Goal: Information Seeking & Learning: Learn about a topic

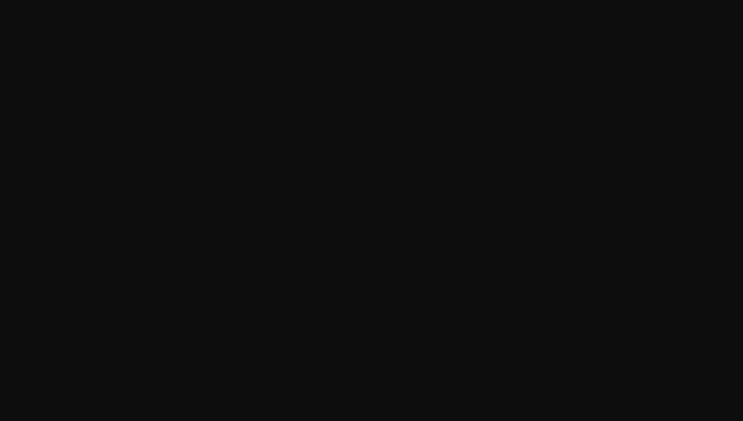
click at [355, 0] on html at bounding box center [371, 0] width 743 height 0
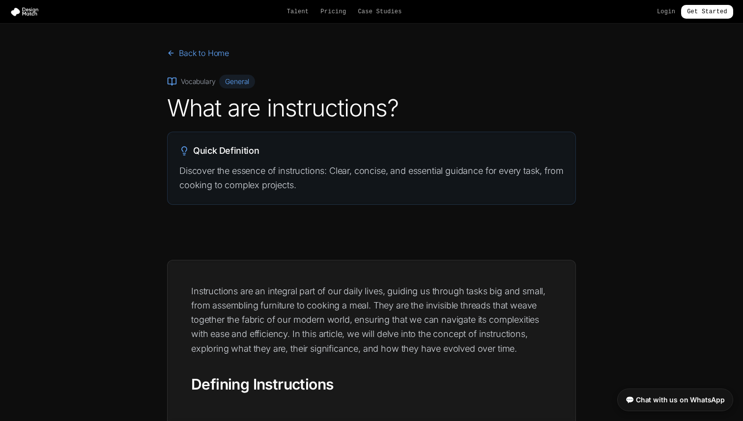
click at [453, 318] on p "Instructions are an integral part of our daily lives, guiding us through tasks …" at bounding box center [371, 320] width 361 height 72
click at [194, 227] on section "Back to Home Vocabulary General What are instructions? Quick Definition Discove…" at bounding box center [371, 134] width 743 height 221
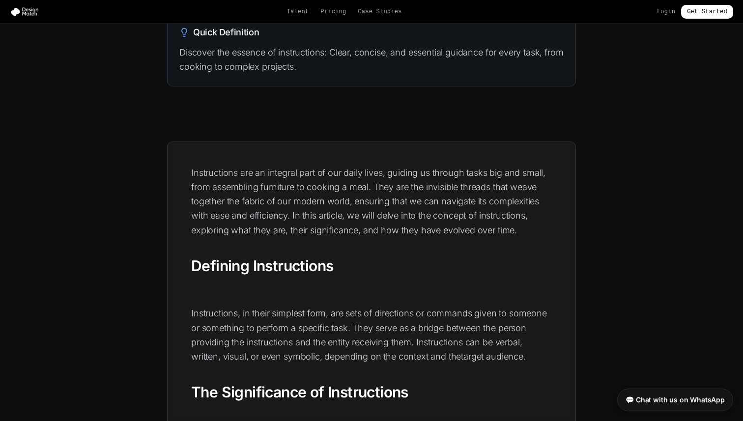
scroll to position [119, 0]
click at [433, 340] on p "Instructions, in their simplest form, are sets of directions or commands given …" at bounding box center [371, 334] width 361 height 58
click at [375, 338] on p "Instructions, in their simplest form, are sets of directions or commands given …" at bounding box center [371, 334] width 361 height 58
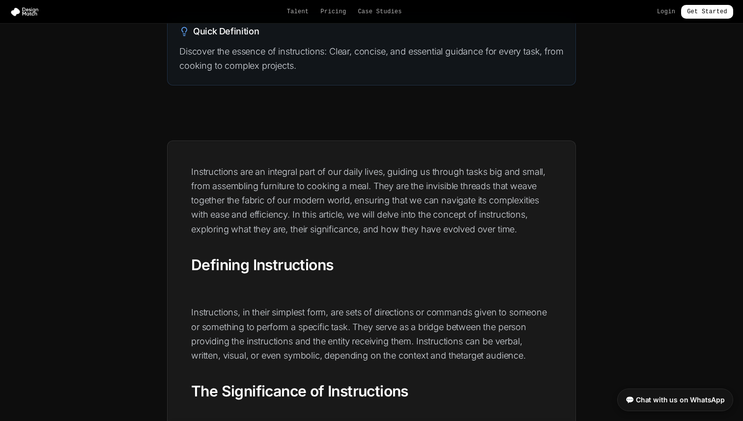
click at [365, 342] on p "Instructions, in their simplest form, are sets of directions or commands given …" at bounding box center [371, 334] width 361 height 58
click at [238, 356] on p "Instructions, in their simplest form, are sets of directions or commands given …" at bounding box center [371, 334] width 361 height 58
click at [307, 354] on p "Instructions, in their simplest form, are sets of directions or commands given …" at bounding box center [371, 334] width 361 height 58
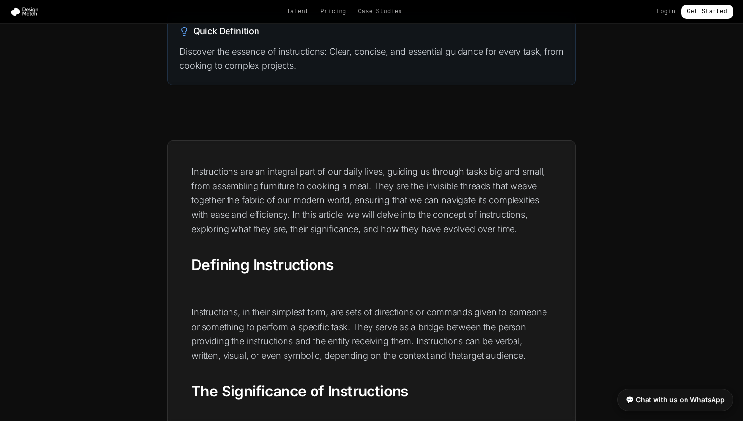
click at [234, 353] on p "Instructions, in their simplest form, are sets of directions or commands given …" at bounding box center [371, 334] width 361 height 58
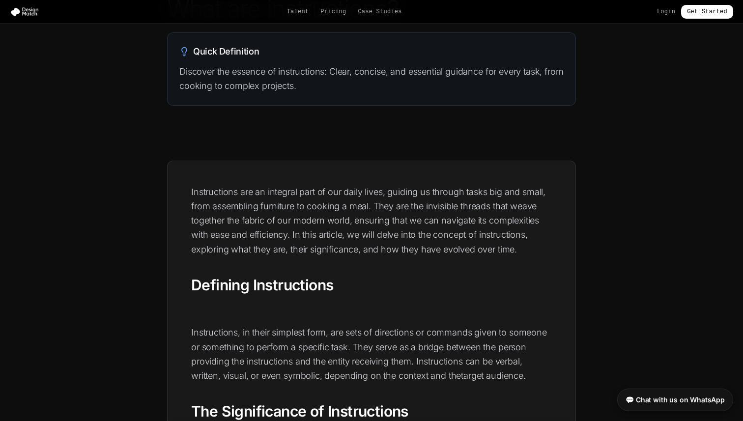
scroll to position [0, 0]
